Goal: Task Accomplishment & Management: Complete application form

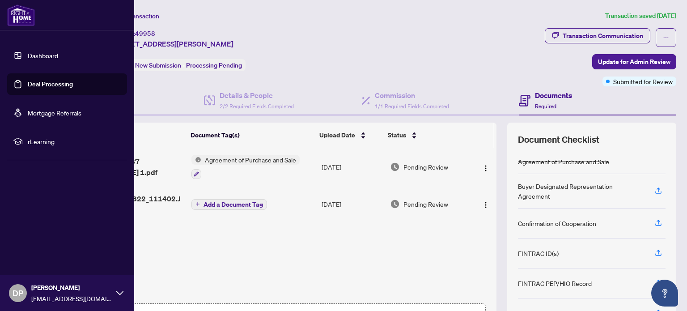
click at [64, 85] on link "Deal Processing" at bounding box center [50, 84] width 45 height 8
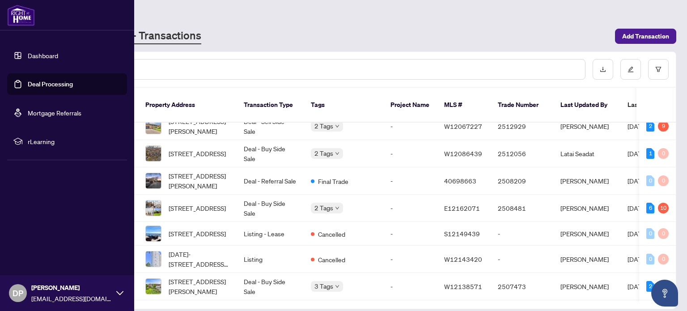
scroll to position [65, 0]
click at [210, 203] on span "[STREET_ADDRESS]" at bounding box center [197, 208] width 57 height 10
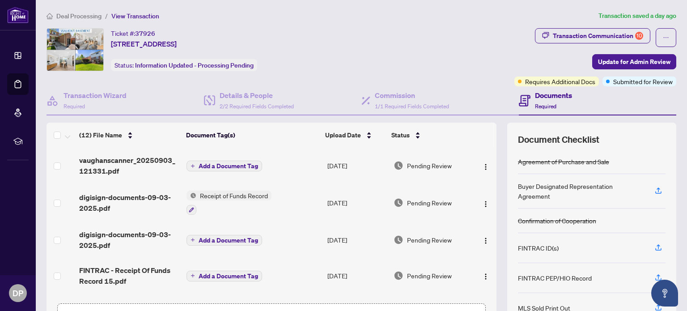
click at [21, 59] on icon at bounding box center [17, 55] width 9 height 9
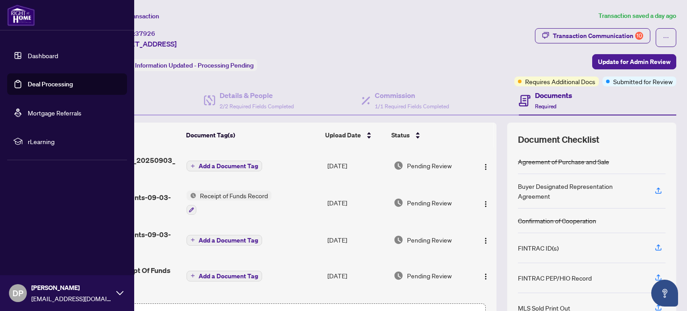
click at [43, 88] on link "Deal Processing" at bounding box center [50, 84] width 45 height 8
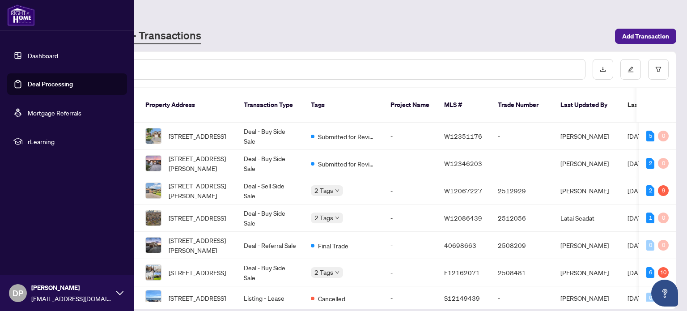
click at [197, 268] on span "[STREET_ADDRESS]" at bounding box center [197, 273] width 57 height 10
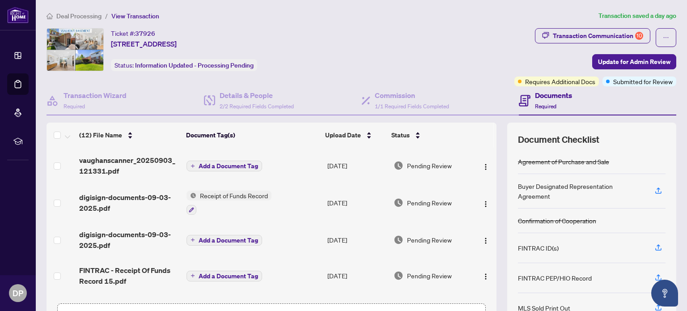
click at [643, 80] on span "Submitted for Review" at bounding box center [644, 82] width 60 height 10
click at [630, 86] on div "Documents Required" at bounding box center [598, 100] width 158 height 29
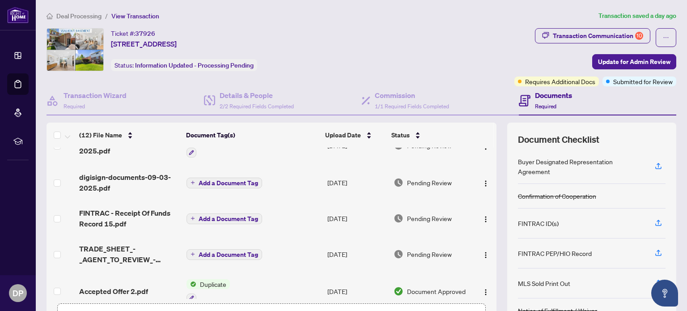
scroll to position [58, 0]
click at [549, 99] on h4 "Documents" at bounding box center [553, 95] width 37 height 11
click at [643, 77] on span "Submitted for Review" at bounding box center [644, 82] width 60 height 10
click at [657, 80] on span "Submitted for Review" at bounding box center [644, 82] width 60 height 10
click at [626, 35] on div "Transaction Communication 10" at bounding box center [598, 36] width 90 height 14
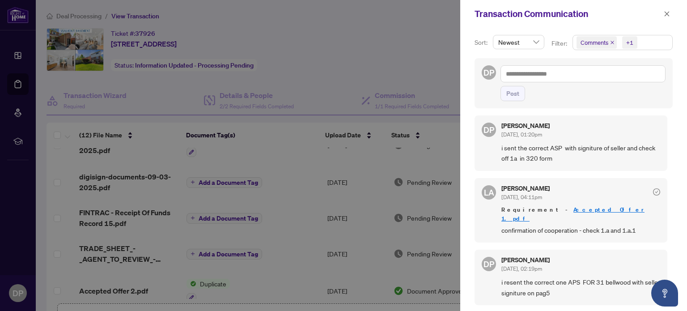
scroll to position [5, 0]
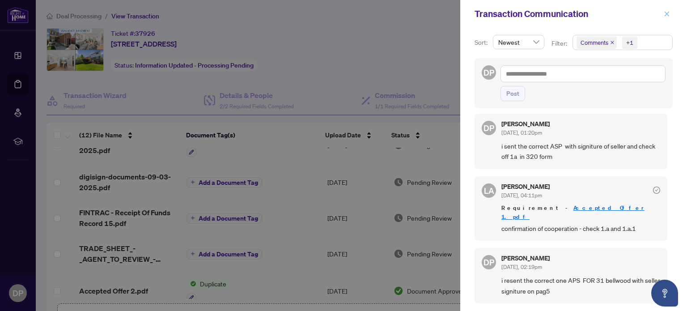
click at [665, 15] on icon "close" at bounding box center [667, 14] width 6 height 6
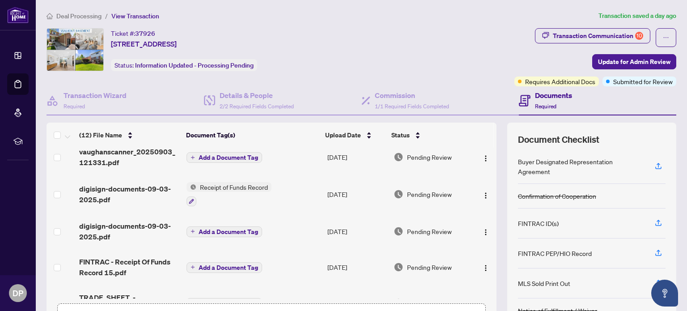
scroll to position [0, 0]
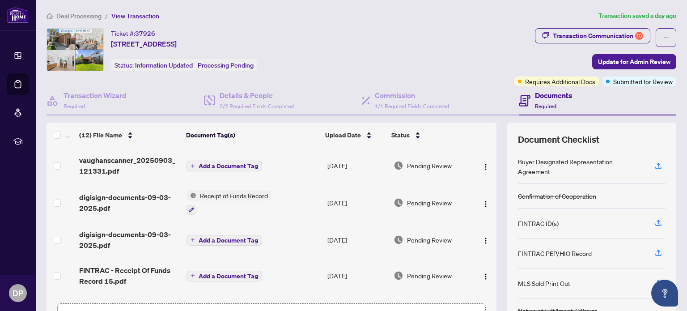
click at [100, 161] on span "vaughanscanner_20250903_121331.pdf" at bounding box center [129, 165] width 100 height 21
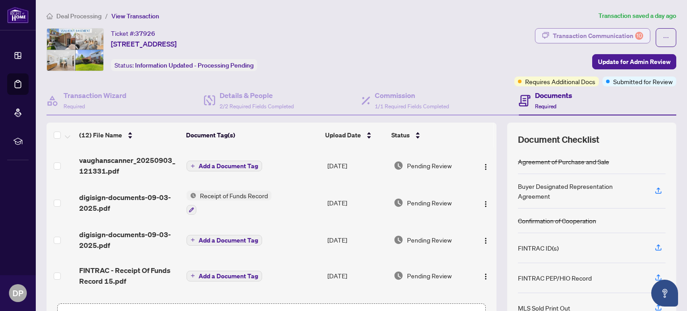
click at [617, 37] on div "Transaction Communication 10" at bounding box center [598, 36] width 90 height 14
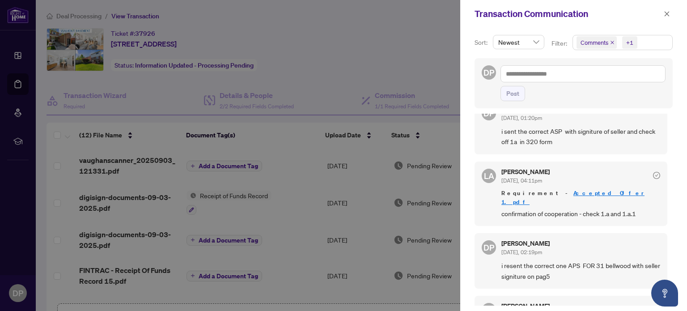
scroll to position [16, 0]
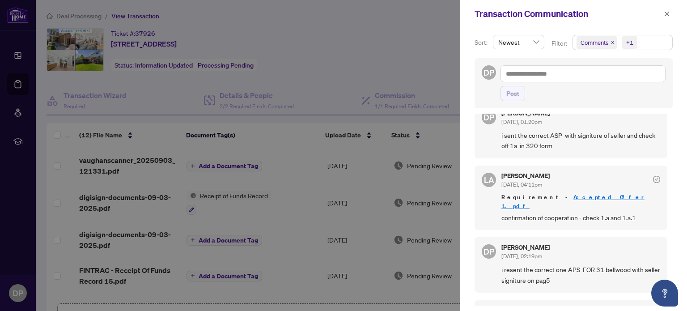
click at [148, 159] on div at bounding box center [343, 155] width 687 height 311
click at [666, 9] on span "button" at bounding box center [667, 14] width 6 height 14
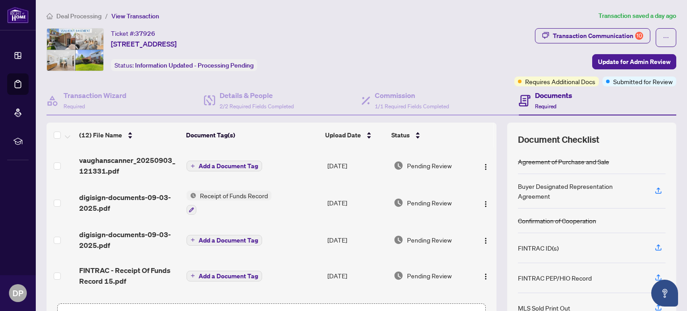
click at [152, 157] on span "vaughanscanner_20250903_121331.pdf" at bounding box center [129, 165] width 100 height 21
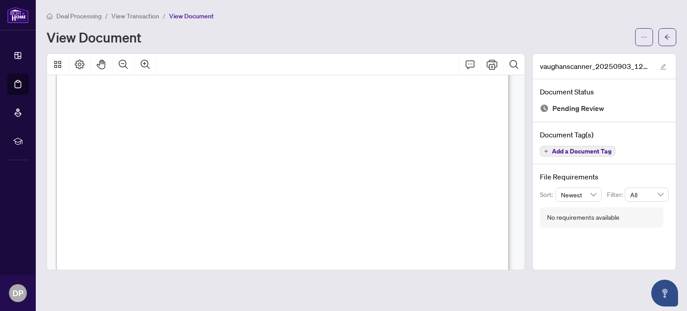
scroll to position [4841, 0]
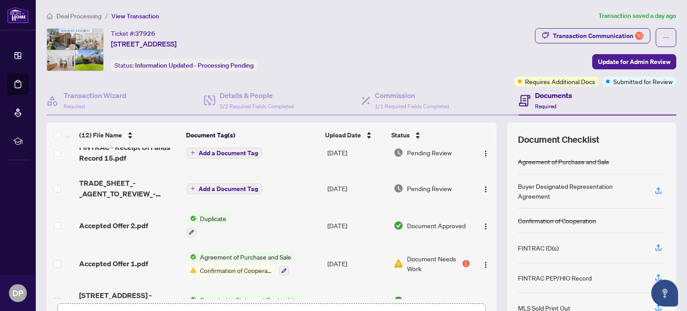
scroll to position [149, 0]
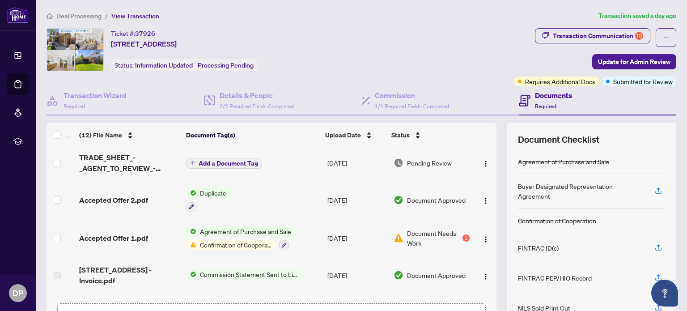
click at [21, 58] on icon at bounding box center [17, 55] width 9 height 9
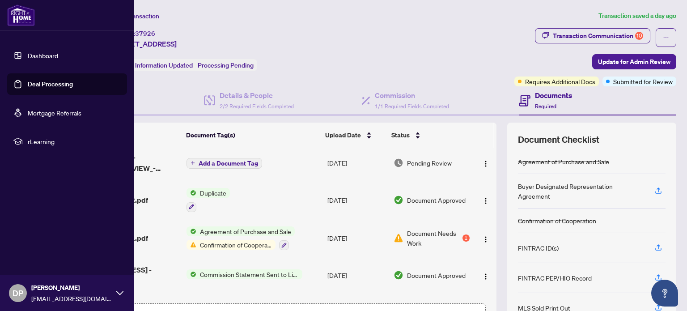
click at [62, 88] on link "Deal Processing" at bounding box center [50, 84] width 45 height 8
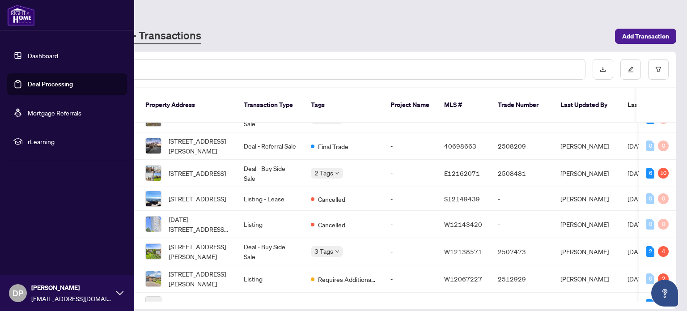
scroll to position [120, 0]
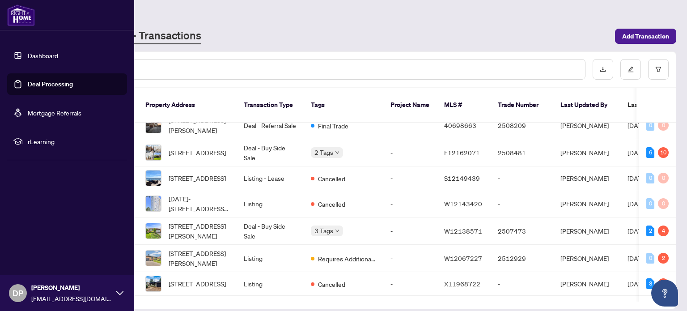
click at [210, 222] on span "[STREET_ADDRESS][PERSON_NAME]" at bounding box center [199, 231] width 61 height 20
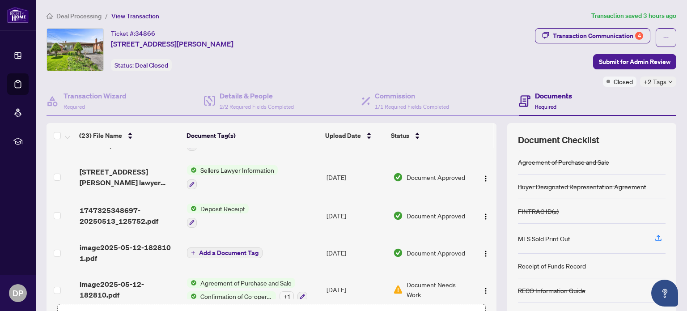
scroll to position [711, 0]
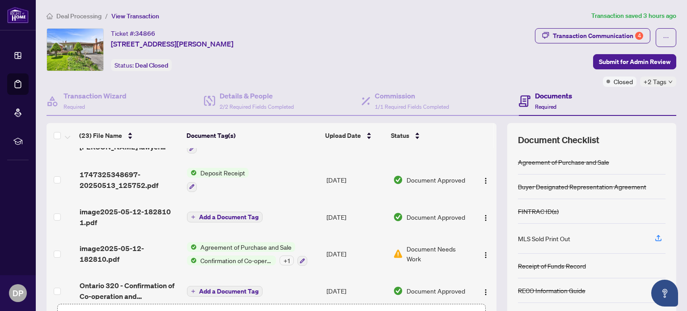
click at [251, 256] on span "Confirmation of Co-operation and Representation—Buyer/Seller" at bounding box center [236, 261] width 79 height 10
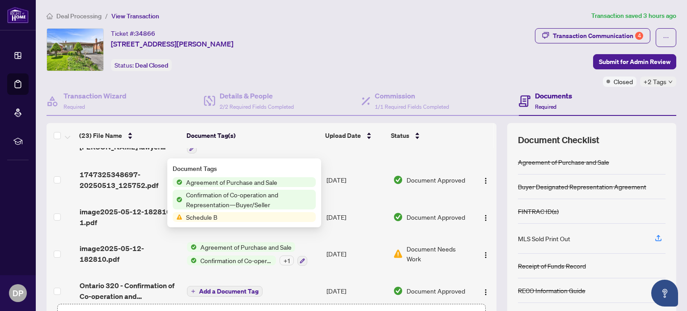
click at [256, 199] on span "Confirmation of Co-operation and Representation—Buyer/Seller" at bounding box center [249, 200] width 133 height 20
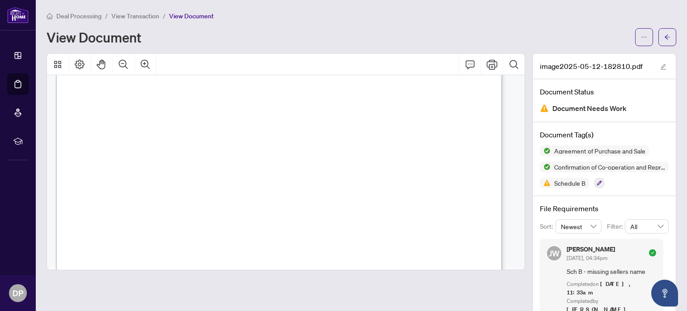
scroll to position [5554, 0]
click at [20, 56] on icon at bounding box center [18, 55] width 6 height 6
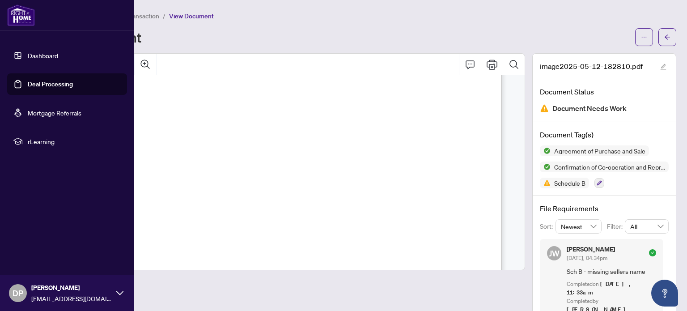
click at [73, 81] on link "Deal Processing" at bounding box center [50, 84] width 45 height 8
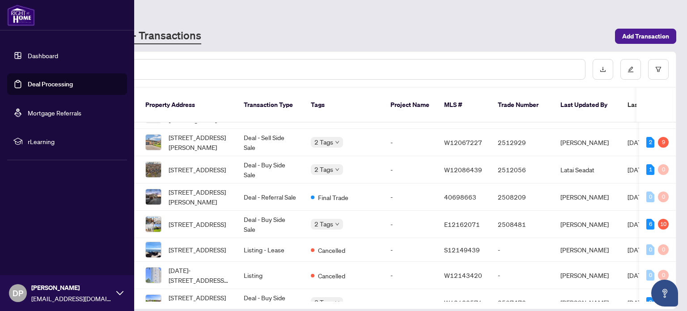
scroll to position [53, 0]
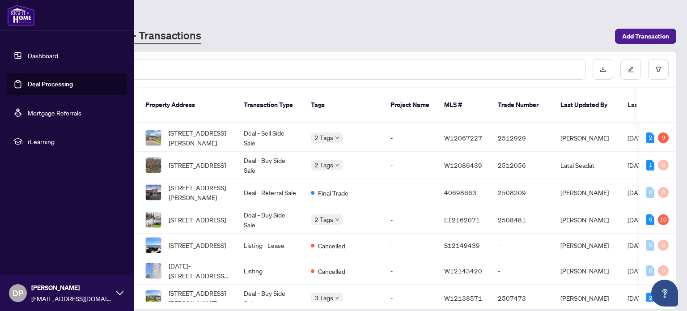
click at [205, 215] on span "[STREET_ADDRESS]" at bounding box center [197, 220] width 57 height 10
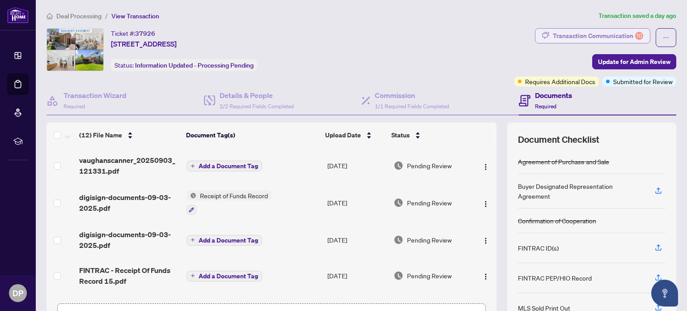
click at [636, 36] on div "10" at bounding box center [640, 36] width 8 height 8
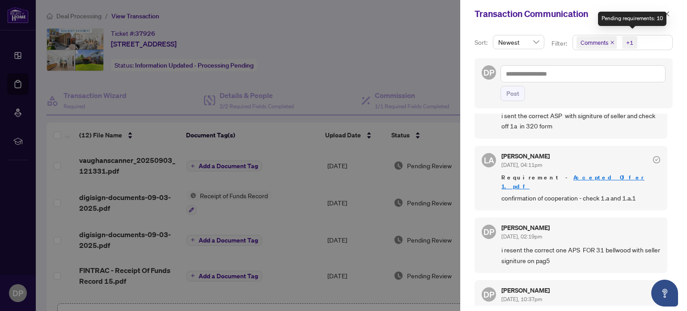
scroll to position [36, 0]
click at [152, 154] on div at bounding box center [343, 155] width 687 height 311
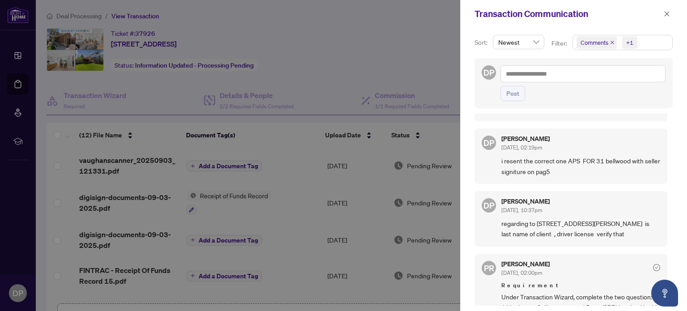
scroll to position [125, 0]
click at [138, 161] on div at bounding box center [343, 155] width 687 height 311
click at [113, 164] on div at bounding box center [343, 155] width 687 height 311
click at [668, 14] on icon "close" at bounding box center [667, 13] width 5 height 5
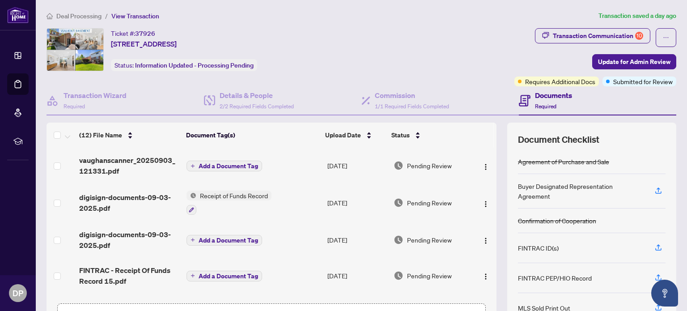
click at [118, 159] on span "vaughanscanner_20250903_121331.pdf" at bounding box center [129, 165] width 100 height 21
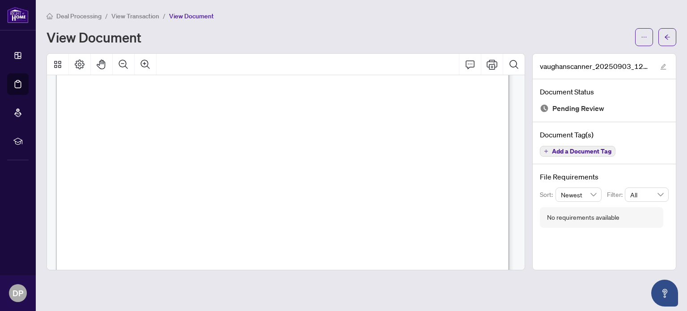
scroll to position [5115, 0]
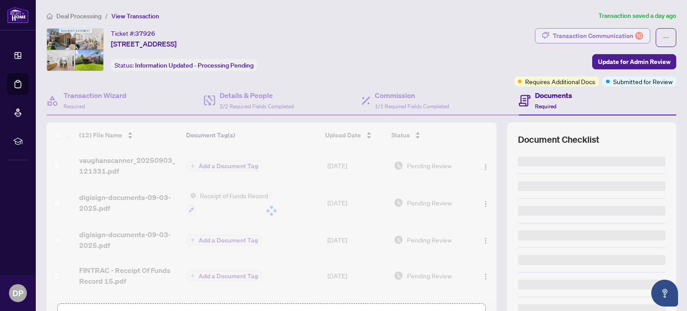
click at [636, 34] on div "10" at bounding box center [640, 36] width 8 height 8
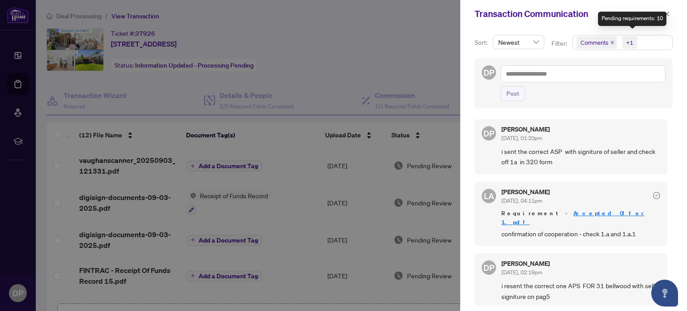
click at [447, 142] on div at bounding box center [343, 155] width 687 height 311
click at [667, 15] on icon "close" at bounding box center [667, 14] width 6 height 6
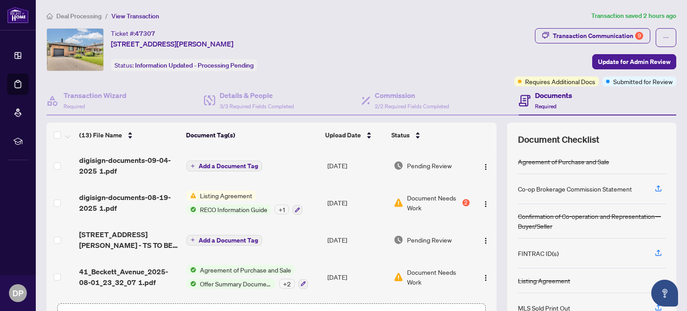
click at [21, 57] on icon at bounding box center [18, 55] width 6 height 6
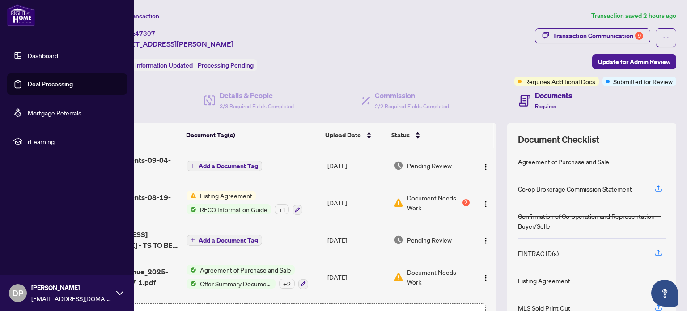
click at [52, 82] on link "Deal Processing" at bounding box center [50, 84] width 45 height 8
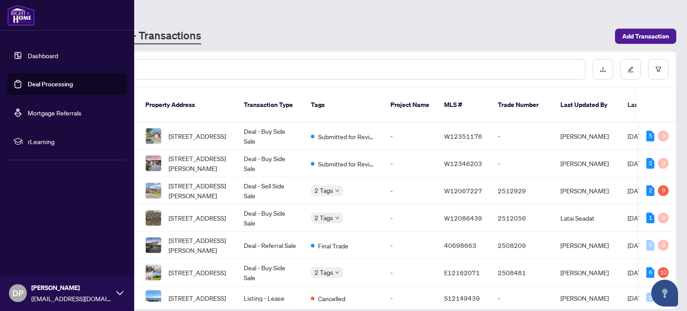
click at [205, 268] on span "[STREET_ADDRESS]" at bounding box center [197, 273] width 57 height 10
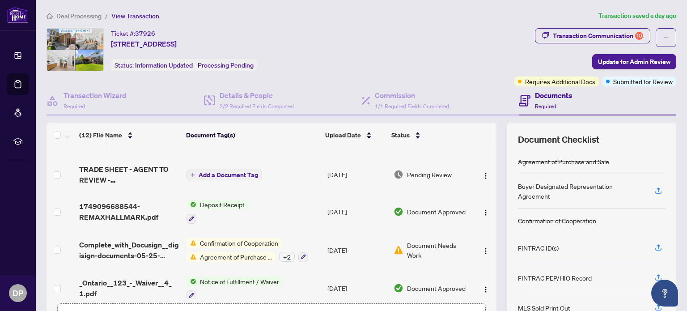
scroll to position [63, 0]
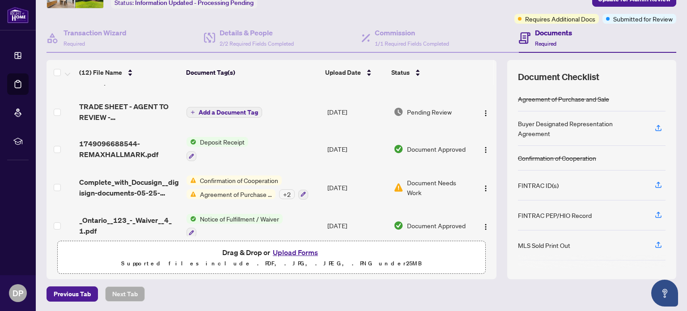
click at [297, 251] on button "Upload Forms" at bounding box center [295, 253] width 51 height 12
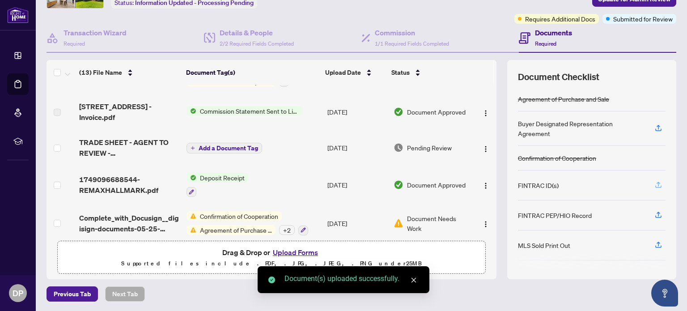
click at [655, 188] on span "button" at bounding box center [659, 185] width 8 height 14
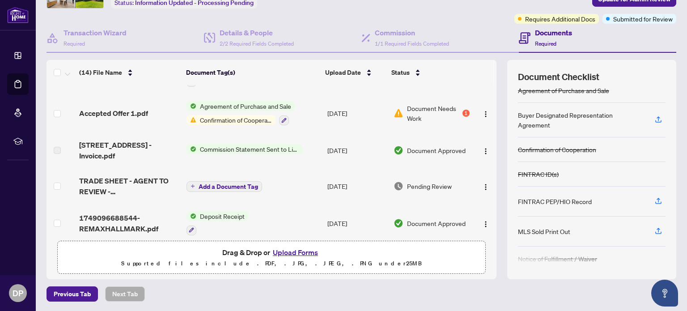
scroll to position [0, 0]
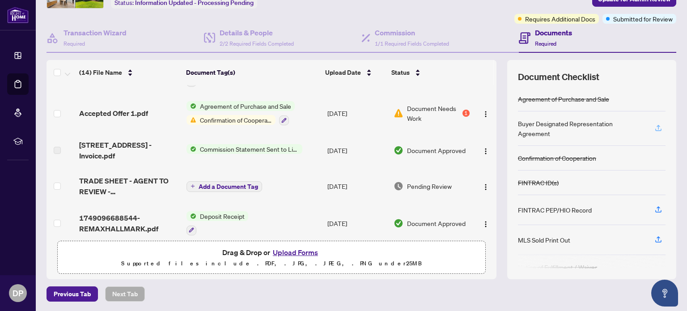
click at [655, 127] on icon "button" at bounding box center [659, 128] width 8 height 8
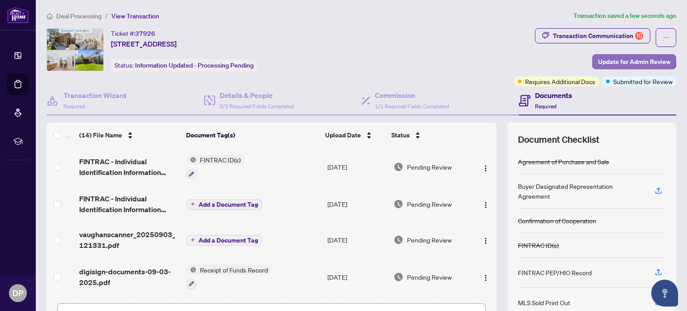
click at [632, 61] on span "Update for Admin Review" at bounding box center [634, 62] width 73 height 14
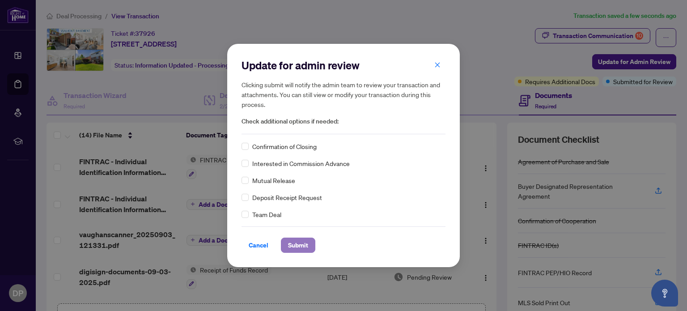
click at [301, 247] on span "Submit" at bounding box center [298, 245] width 20 height 14
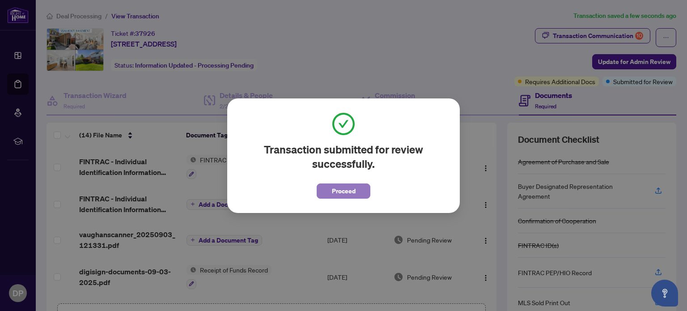
click at [351, 191] on span "Proceed" at bounding box center [344, 191] width 24 height 14
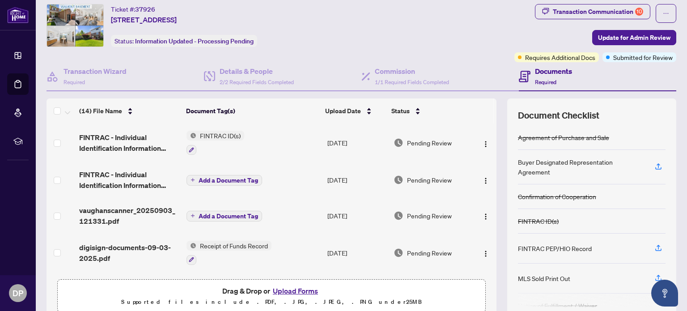
click at [425, 51] on div "Ticket #: 37926 31 Bellwood Dr, Whitby, Ontario L1N 2E3, Canada Status: Informa…" at bounding box center [279, 33] width 468 height 58
